Goal: Find specific page/section: Find specific page/section

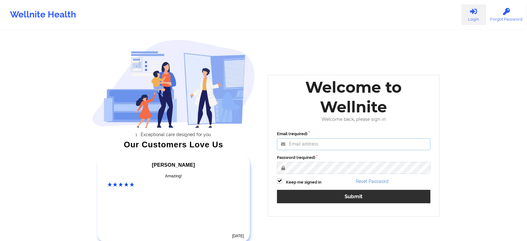
type input "[EMAIL_ADDRESS][DOMAIN_NAME]"
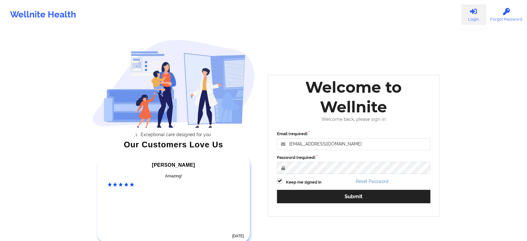
click at [502, 154] on div "Wellnite Health Login Forgot Password Exceptional care designed for you. Our Cu…" at bounding box center [263, 130] width 527 height 261
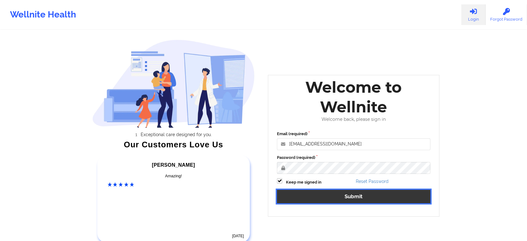
click at [387, 197] on button "Submit" at bounding box center [353, 195] width 153 height 13
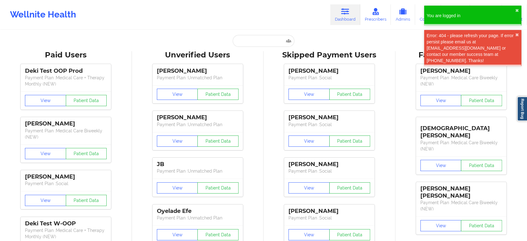
click at [265, 16] on div "Wellnite Health Dashboard Prescribers Admins Coaches Therapists Medications Acc…" at bounding box center [263, 14] width 527 height 25
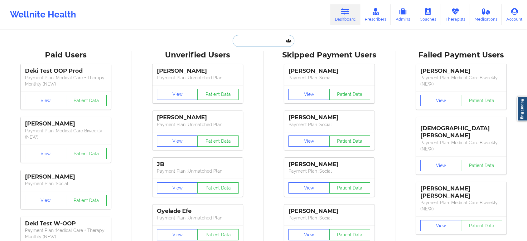
click at [263, 45] on input "text" at bounding box center [263, 41] width 62 height 12
paste input "[PERSON_NAME]"
type input "[PERSON_NAME]"
paste input "[PERSON_NAME]"
type input "[PERSON_NAME]"
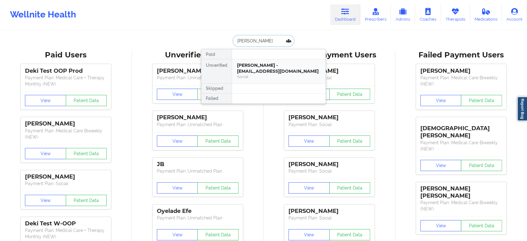
click at [265, 73] on div "[PERSON_NAME] - [EMAIL_ADDRESS][DOMAIN_NAME]" at bounding box center [279, 68] width 84 height 12
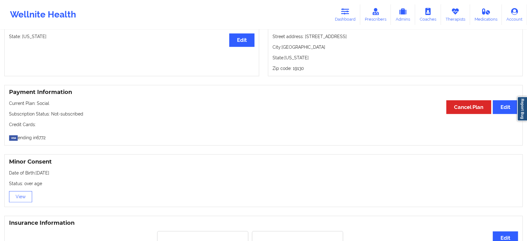
scroll to position [244, 0]
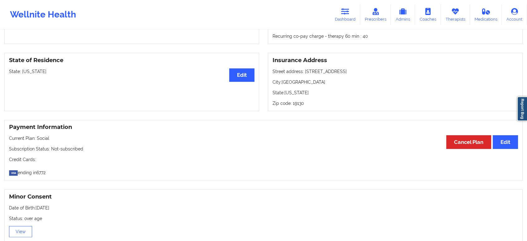
click at [37, 74] on p "State: [US_STATE]" at bounding box center [131, 71] width 245 height 6
copy p "[US_STATE]"
